Goal: Task Accomplishment & Management: Complete application form

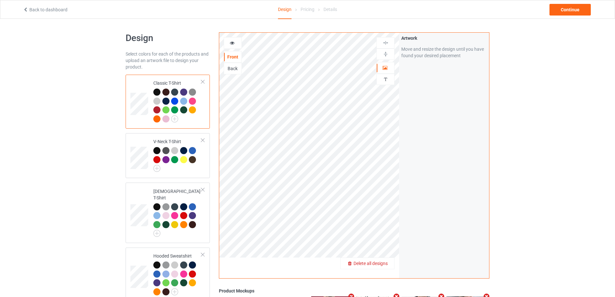
click at [379, 262] on span "Delete all designs" at bounding box center [370, 262] width 34 height 5
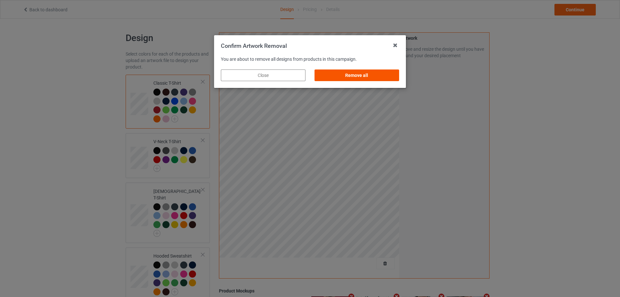
click at [360, 80] on div "Remove all" at bounding box center [356, 75] width 85 height 12
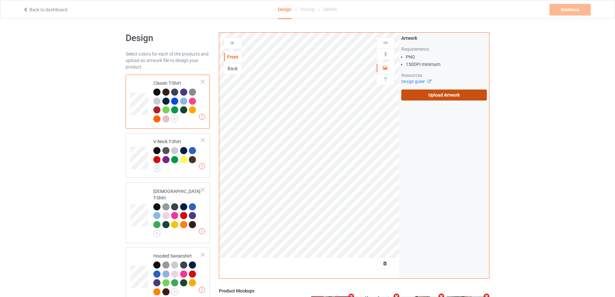
click at [412, 94] on label "Upload Artwork" at bounding box center [444, 94] width 86 height 11
click at [0, 0] on input "Upload Artwork" at bounding box center [0, 0] width 0 height 0
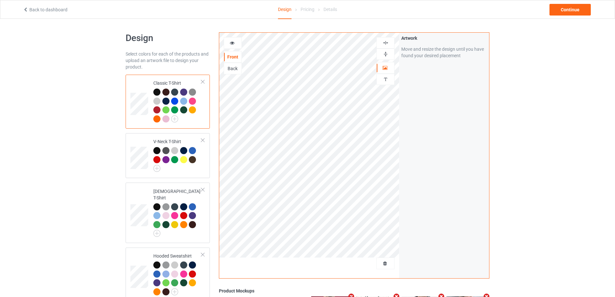
scroll to position [152, 0]
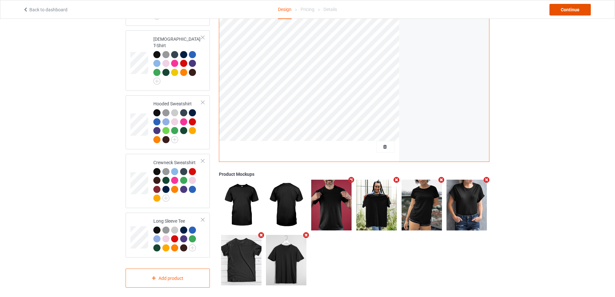
click at [560, 8] on div "Continue" at bounding box center [569, 10] width 41 height 12
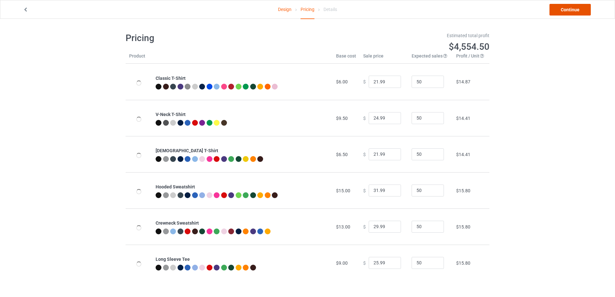
click at [560, 8] on link "Continue" at bounding box center [569, 10] width 41 height 12
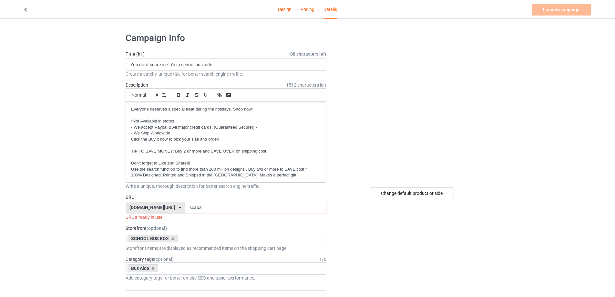
click at [207, 202] on input "scaba" at bounding box center [255, 207] width 141 height 12
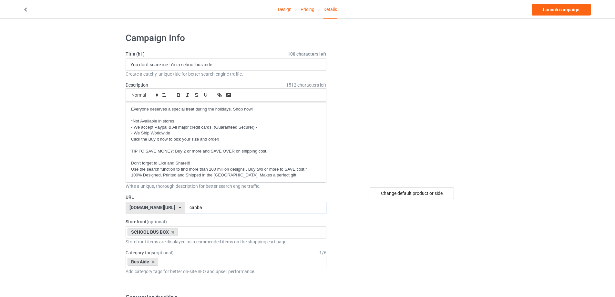
type input "canba"
click at [145, 63] on input "You don't scare me - i'm a school bus aide" at bounding box center [226, 64] width 201 height 12
click at [217, 64] on input "You can't scare me - i'm a school bus aide" at bounding box center [226, 64] width 201 height 12
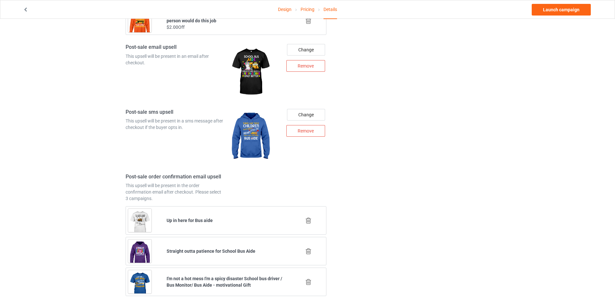
scroll to position [825, 0]
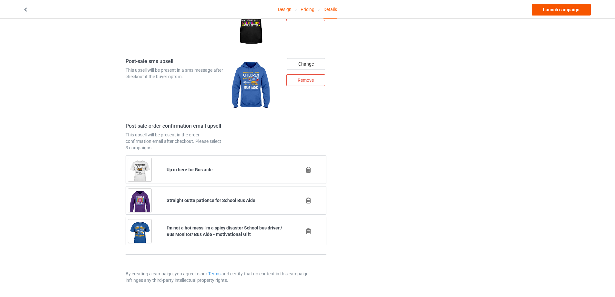
type input "You can't scare me - i'm a school bus aide"
click at [569, 10] on link "Launch campaign" at bounding box center [560, 10] width 59 height 12
